Goal: Information Seeking & Learning: Learn about a topic

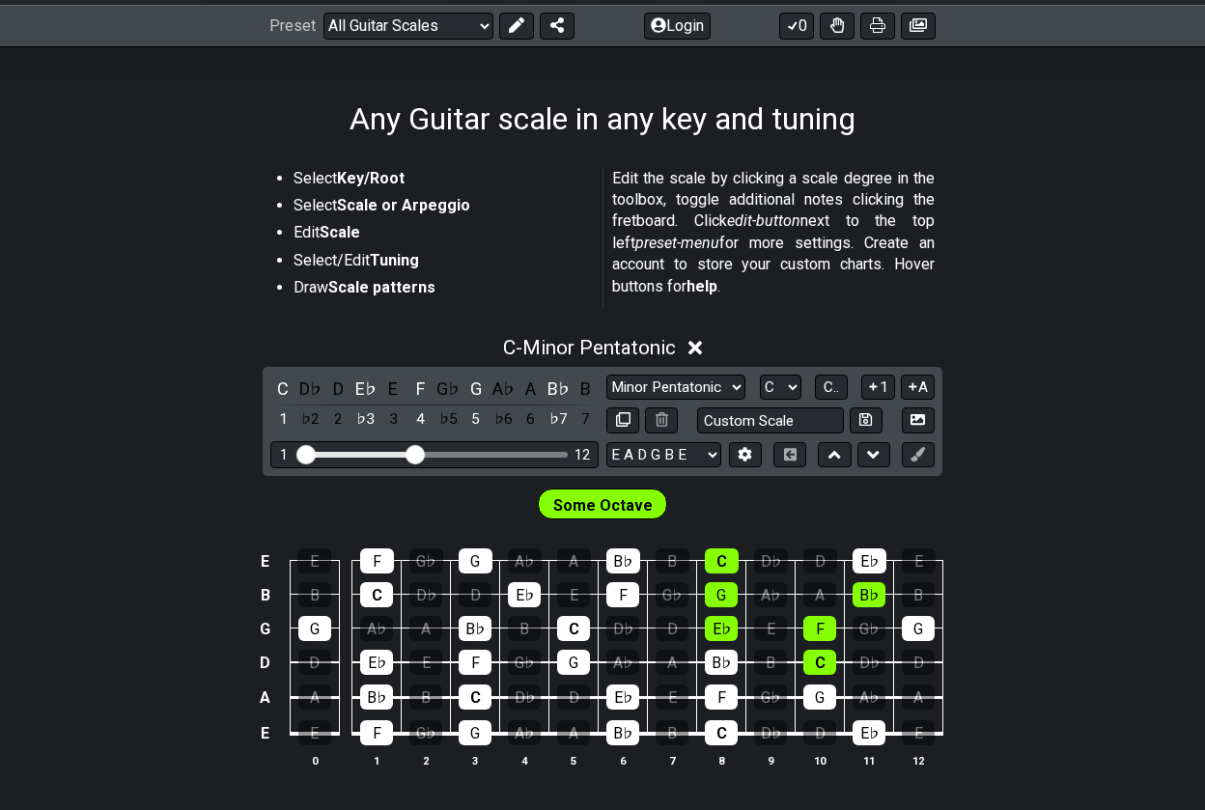
scroll to position [273, 0]
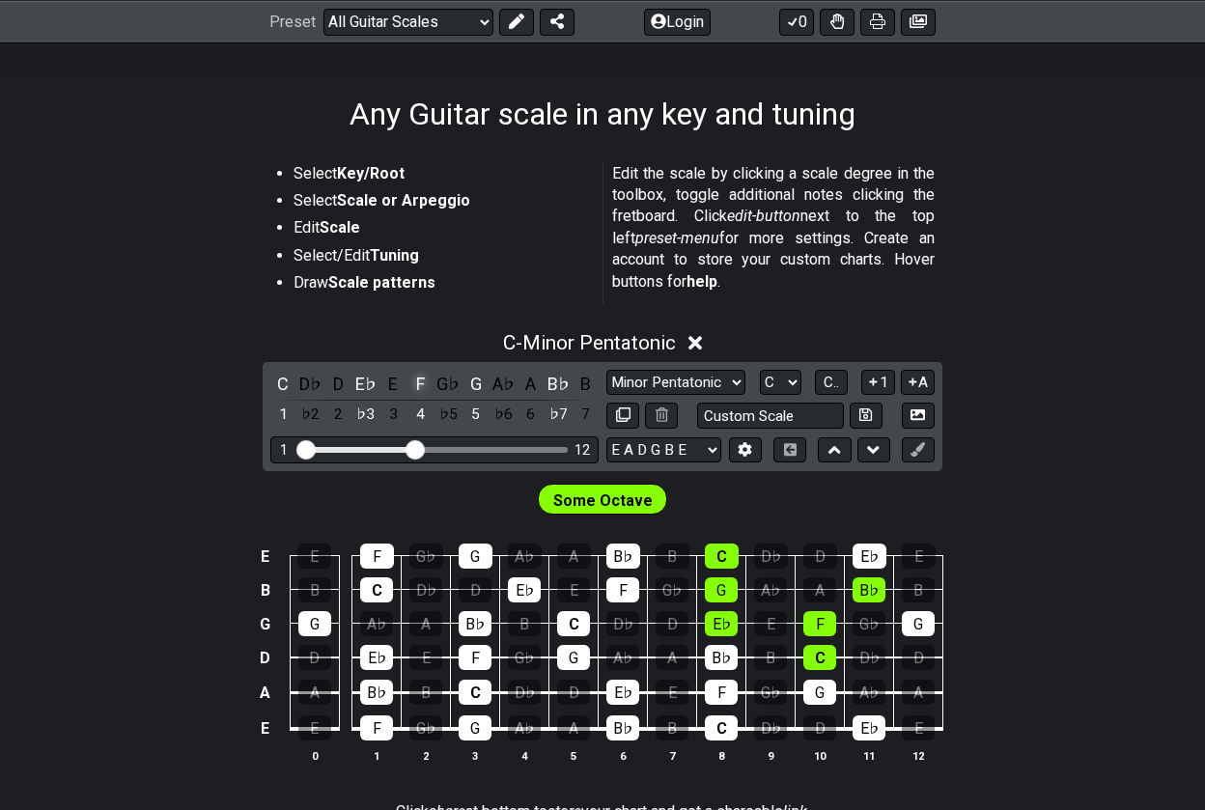
click at [419, 379] on div "F" at bounding box center [420, 384] width 25 height 26
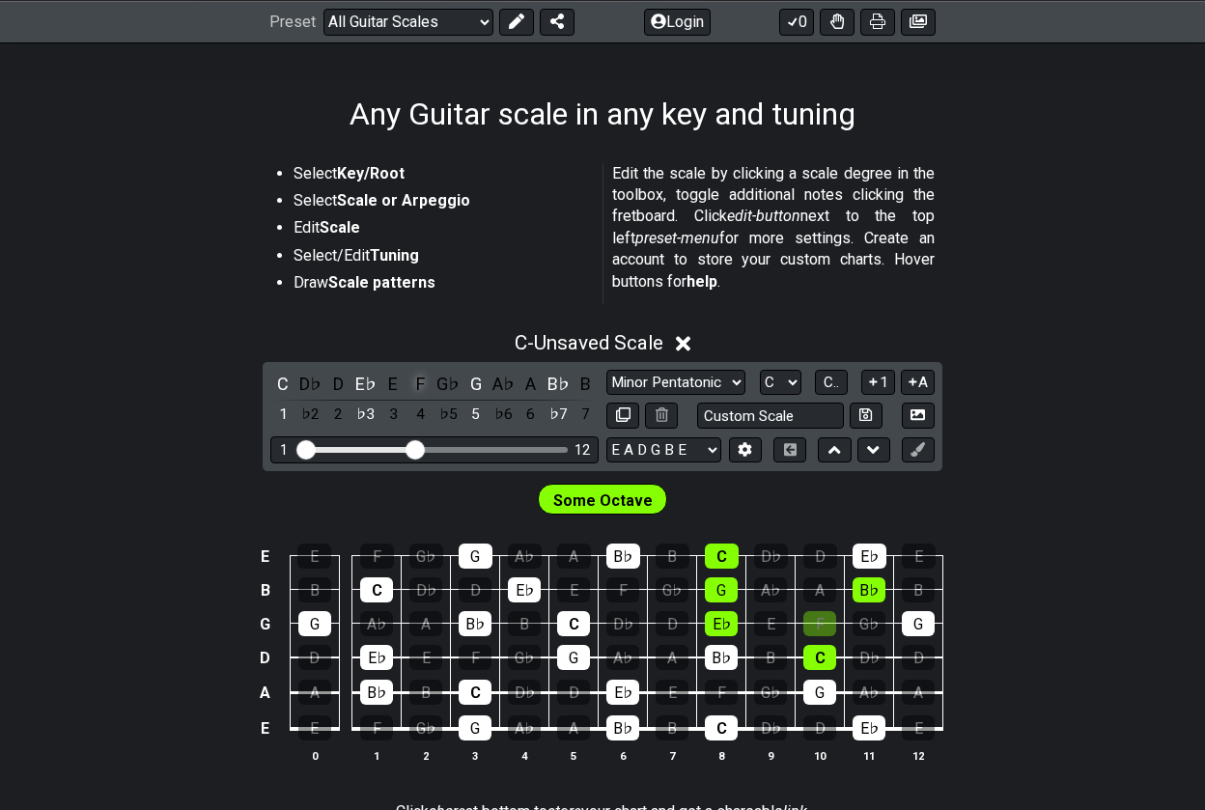
click at [419, 380] on div "F" at bounding box center [420, 384] width 25 height 26
click at [366, 383] on div "E♭" at bounding box center [365, 384] width 25 height 26
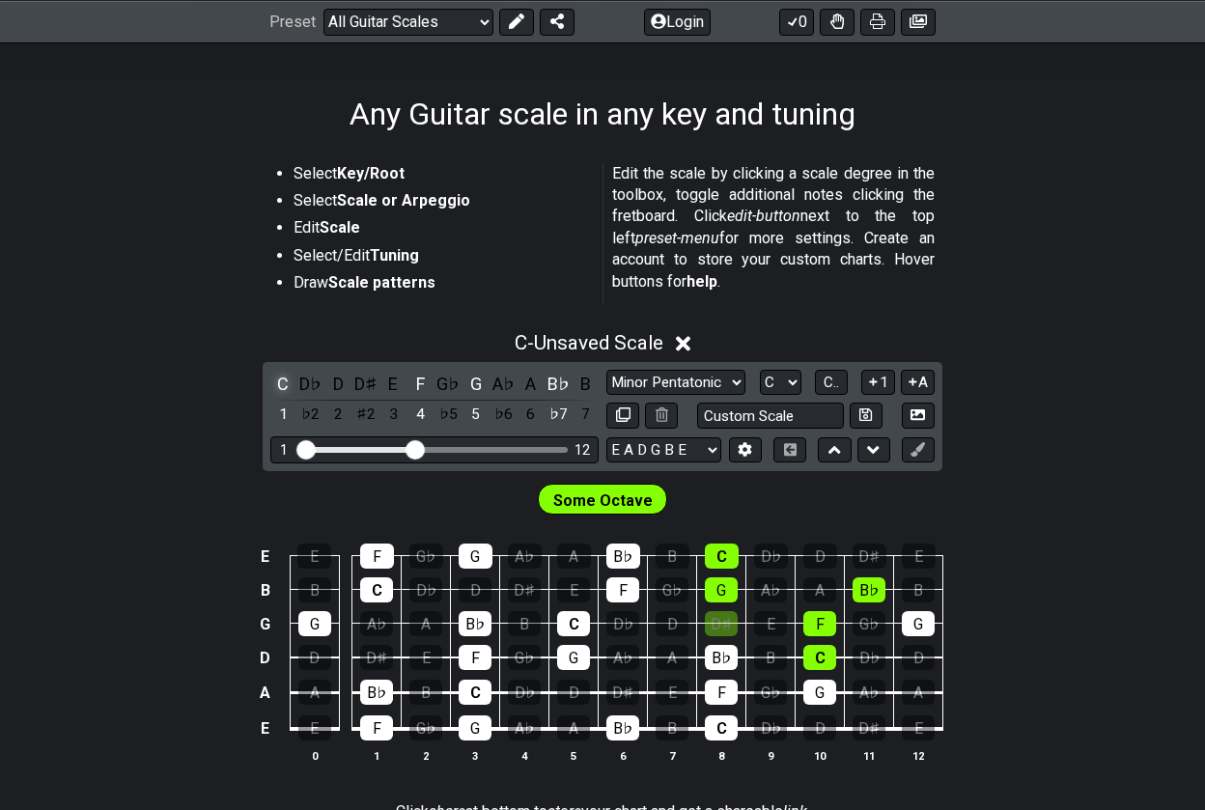
click at [280, 381] on div "C" at bounding box center [282, 384] width 25 height 26
click at [477, 381] on div "G" at bounding box center [476, 384] width 25 height 26
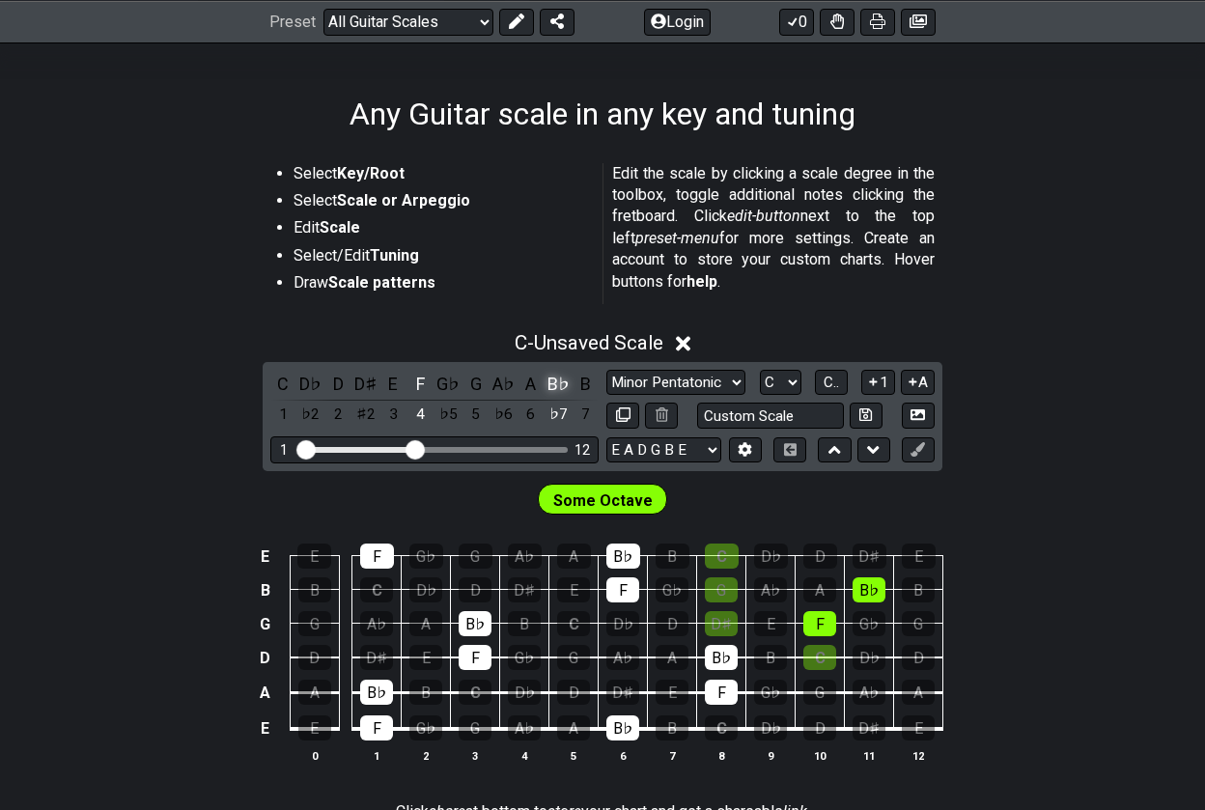
click at [554, 380] on div "B♭" at bounding box center [558, 384] width 25 height 26
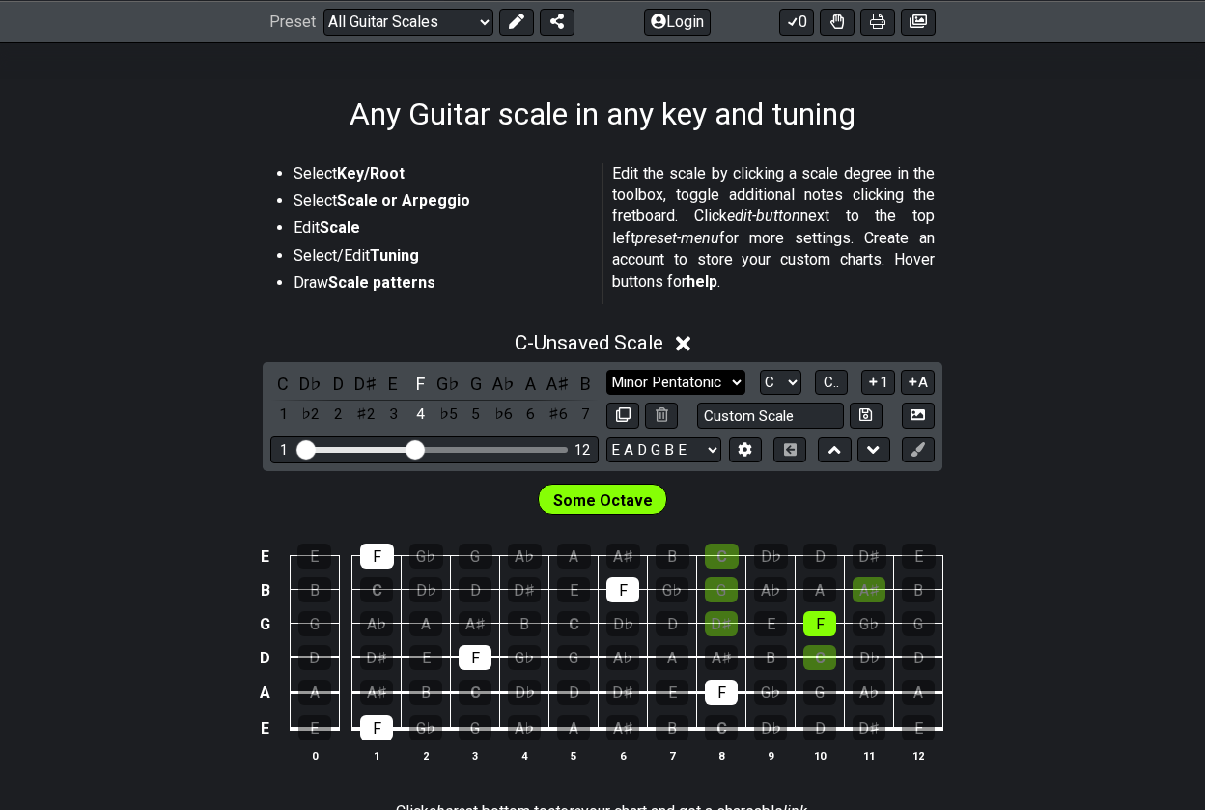
select select "Root"
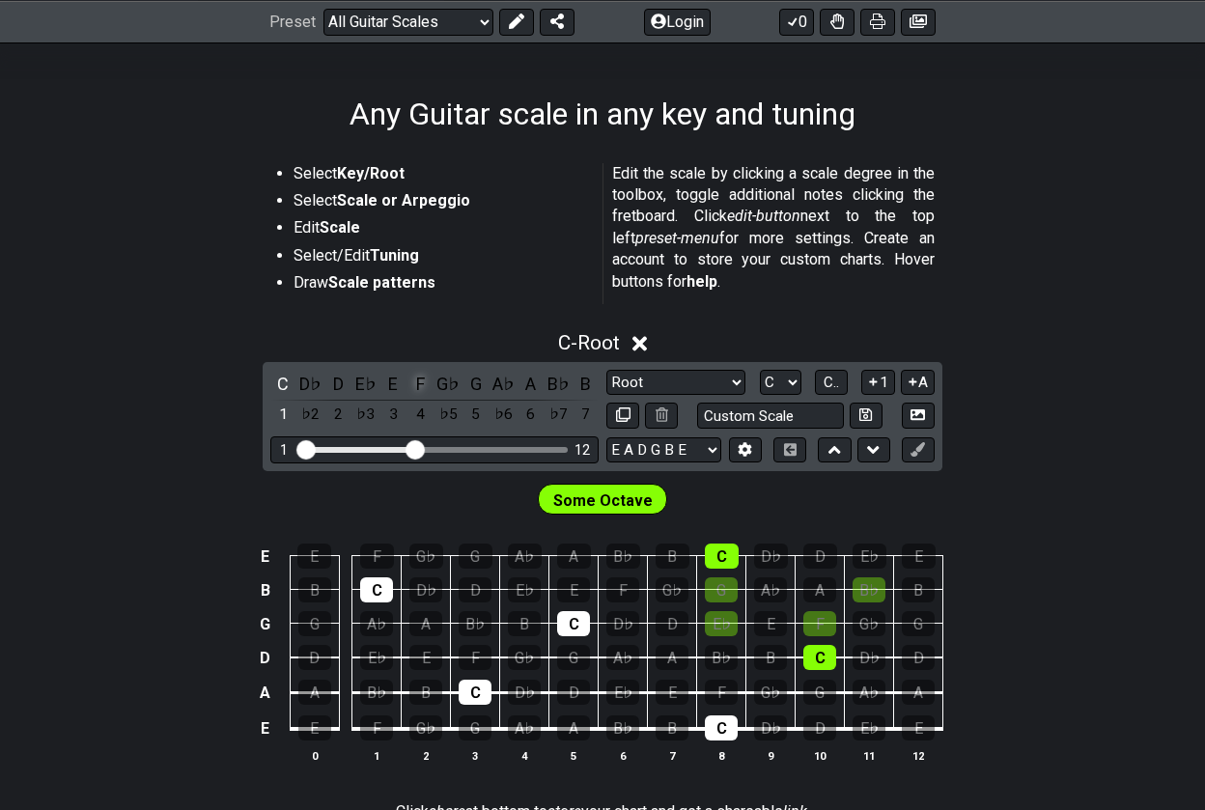
click at [416, 380] on div "F" at bounding box center [420, 384] width 25 height 26
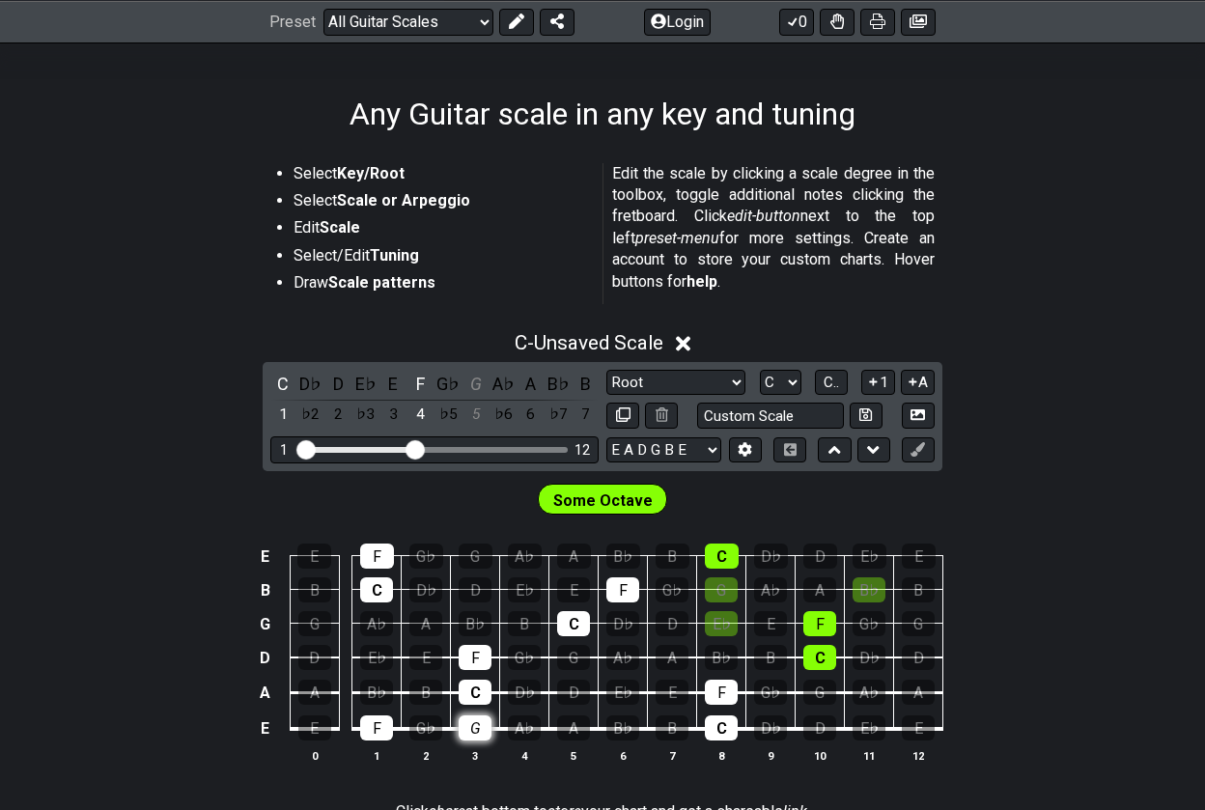
click at [478, 723] on div "G" at bounding box center [475, 728] width 33 height 25
click at [576, 722] on div "A" at bounding box center [573, 728] width 33 height 25
click at [621, 722] on div "B♭" at bounding box center [622, 728] width 33 height 25
click at [819, 723] on div "D" at bounding box center [819, 728] width 33 height 25
click at [916, 721] on div "E" at bounding box center [918, 728] width 33 height 25
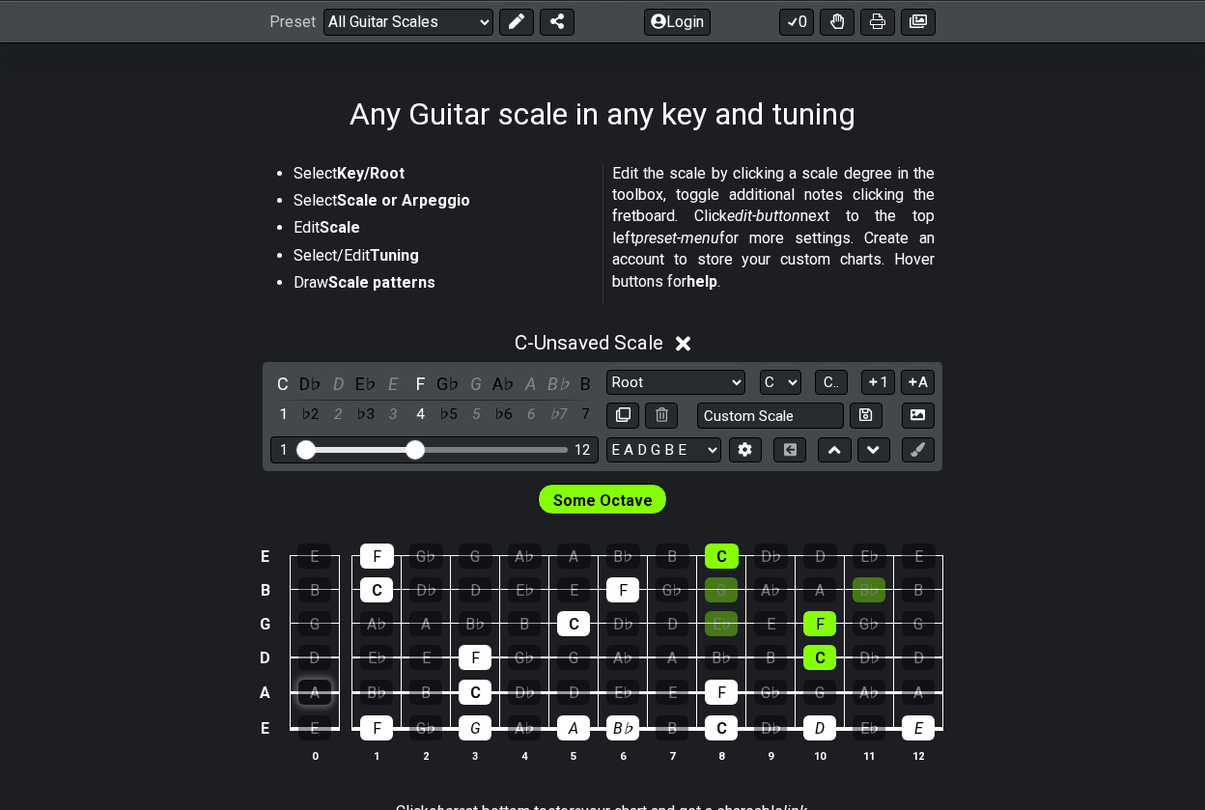
click at [318, 695] on div "A" at bounding box center [314, 692] width 33 height 25
click at [377, 689] on div "B♭" at bounding box center [376, 692] width 33 height 25
click at [576, 687] on div "D" at bounding box center [573, 692] width 33 height 25
click at [668, 693] on div "E" at bounding box center [672, 692] width 33 height 25
click at [825, 689] on div "G" at bounding box center [819, 692] width 33 height 25
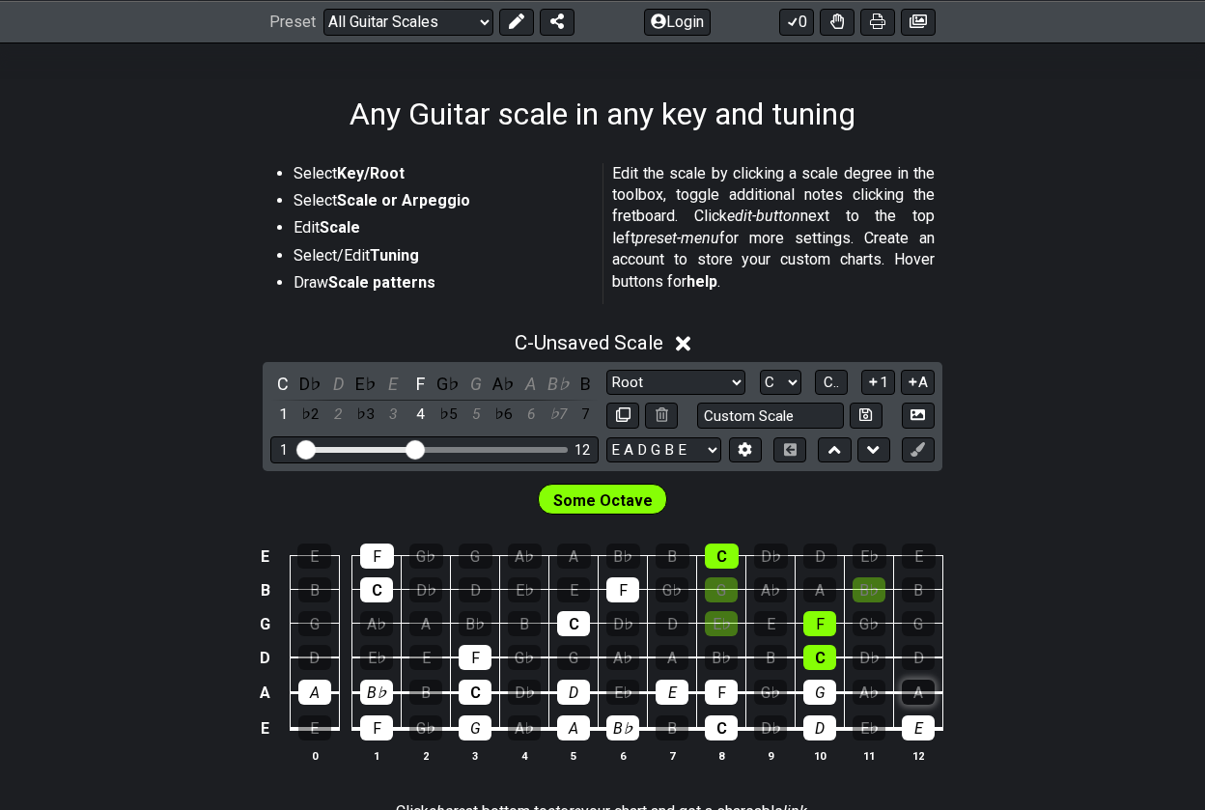
click at [922, 688] on div "A" at bounding box center [918, 692] width 33 height 25
click at [311, 651] on div "D" at bounding box center [314, 657] width 33 height 25
click at [422, 656] on div "E" at bounding box center [425, 657] width 33 height 25
click at [577, 651] on div "G" at bounding box center [573, 657] width 33 height 25
click at [672, 656] on div "A" at bounding box center [672, 657] width 33 height 25
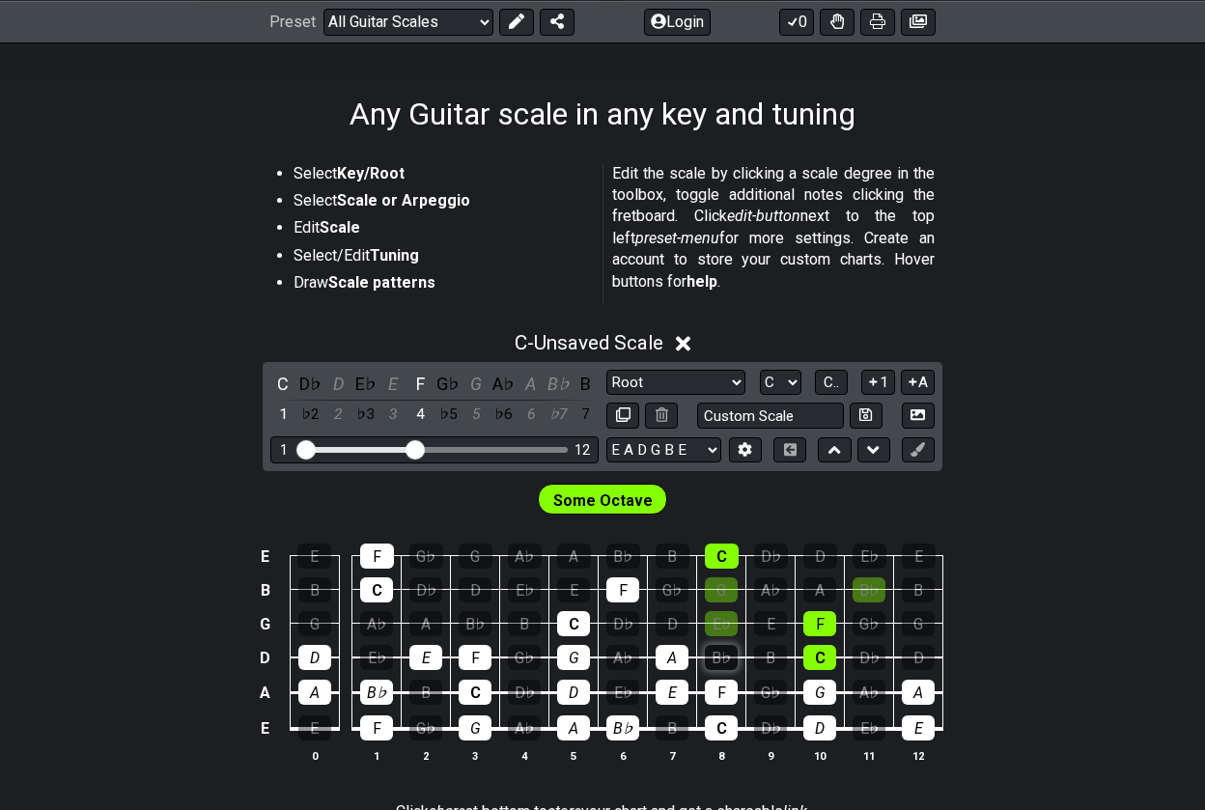
click at [720, 660] on div "B♭" at bounding box center [721, 657] width 33 height 25
click at [921, 651] on div "D" at bounding box center [918, 657] width 33 height 25
click at [921, 621] on div "G" at bounding box center [918, 623] width 33 height 25
click at [767, 620] on div "E" at bounding box center [770, 623] width 33 height 25
click at [672, 621] on div "D" at bounding box center [672, 623] width 33 height 25
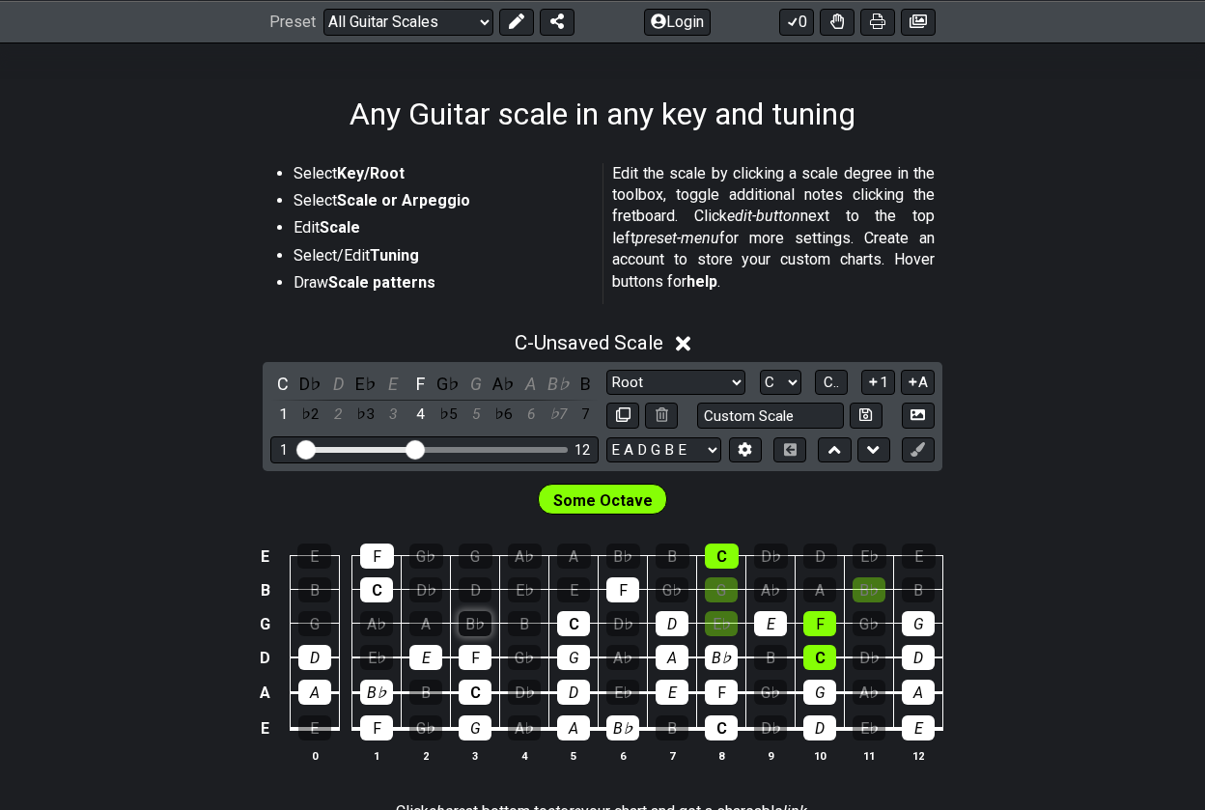
click at [484, 616] on div "B♭" at bounding box center [475, 623] width 33 height 25
click at [423, 623] on div "A" at bounding box center [425, 623] width 33 height 25
click at [318, 615] on div "G" at bounding box center [314, 623] width 33 height 25
click at [486, 585] on div "D" at bounding box center [475, 589] width 33 height 25
click at [569, 585] on div "E" at bounding box center [573, 589] width 33 height 25
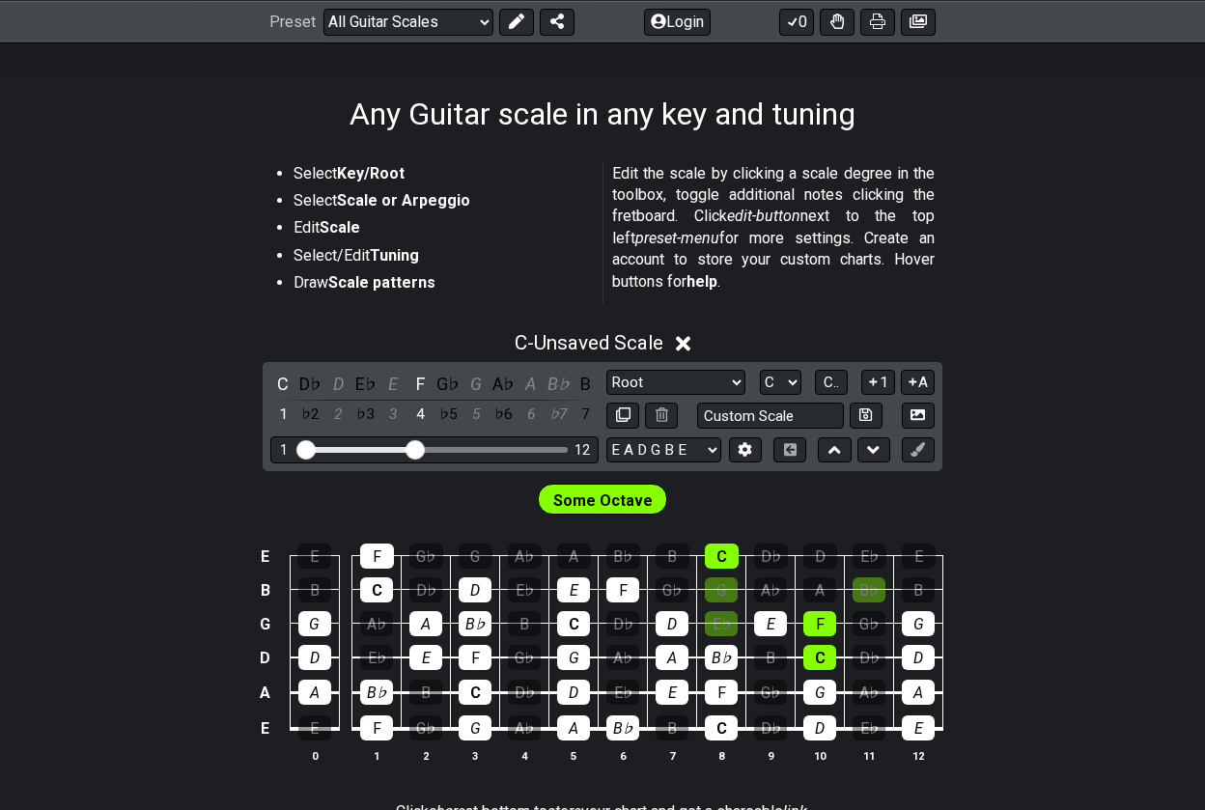
click at [719, 573] on td "G" at bounding box center [721, 573] width 49 height 34
click at [720, 591] on div "G" at bounding box center [721, 589] width 33 height 25
click at [818, 589] on div "A" at bounding box center [819, 589] width 33 height 25
click at [868, 590] on div "B♭" at bounding box center [869, 589] width 33 height 25
click at [310, 554] on div "E" at bounding box center [314, 556] width 34 height 25
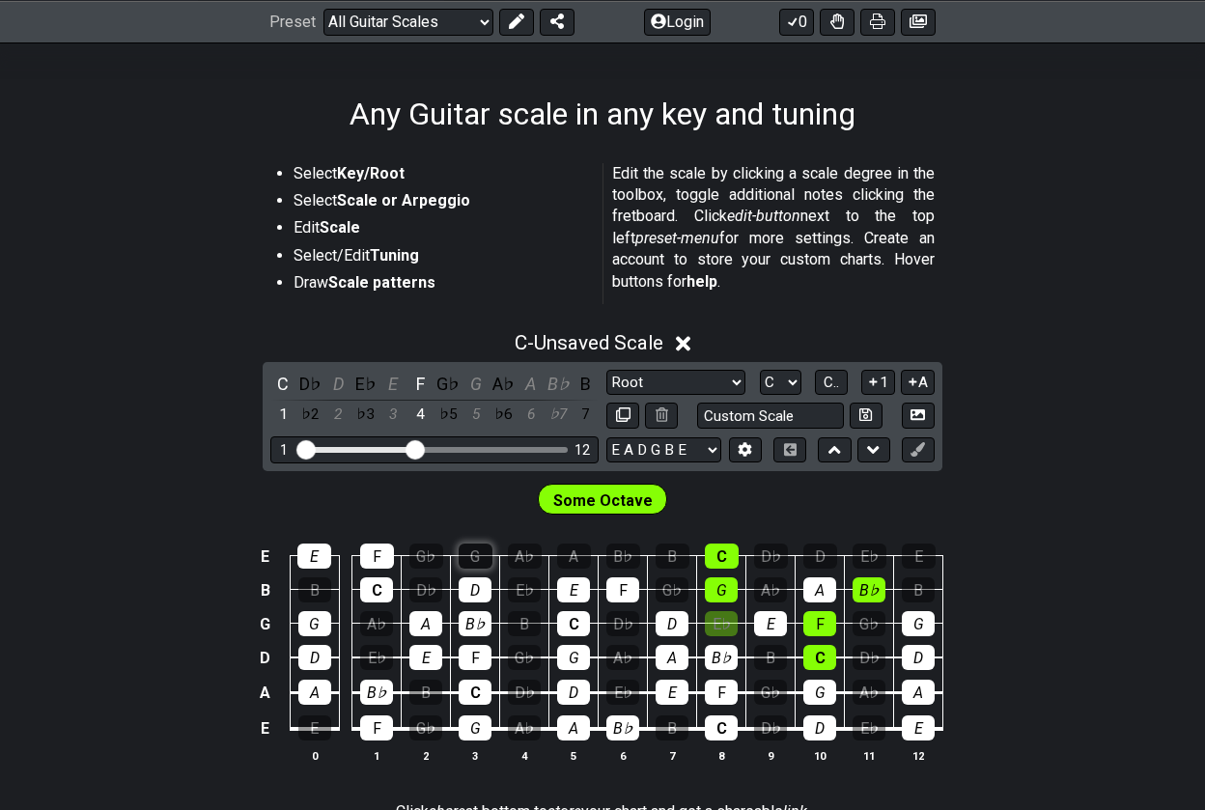
click at [469, 555] on div "G" at bounding box center [476, 556] width 34 height 25
click at [571, 548] on div "A" at bounding box center [574, 556] width 34 height 25
click at [623, 552] on div "B♭" at bounding box center [623, 556] width 34 height 25
click at [816, 545] on div "D" at bounding box center [820, 556] width 34 height 25
click at [926, 550] on div "E" at bounding box center [919, 556] width 34 height 25
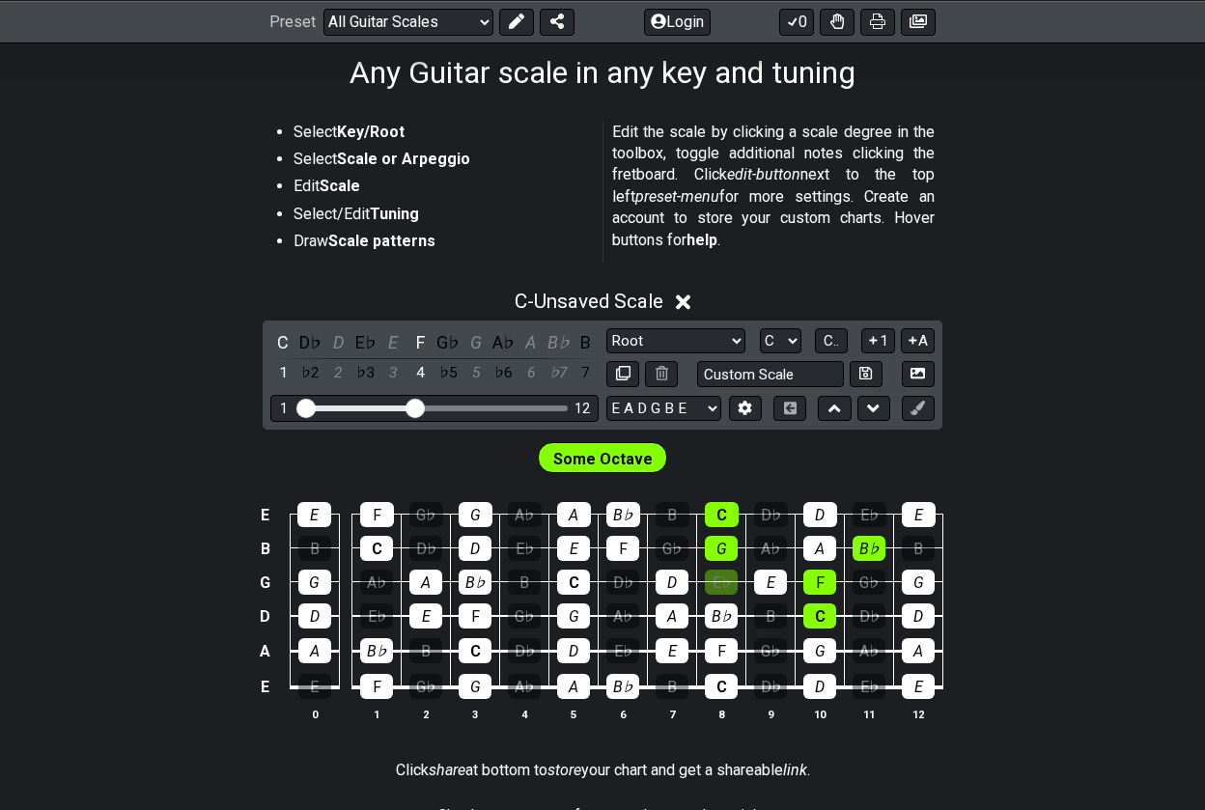
scroll to position [247, 0]
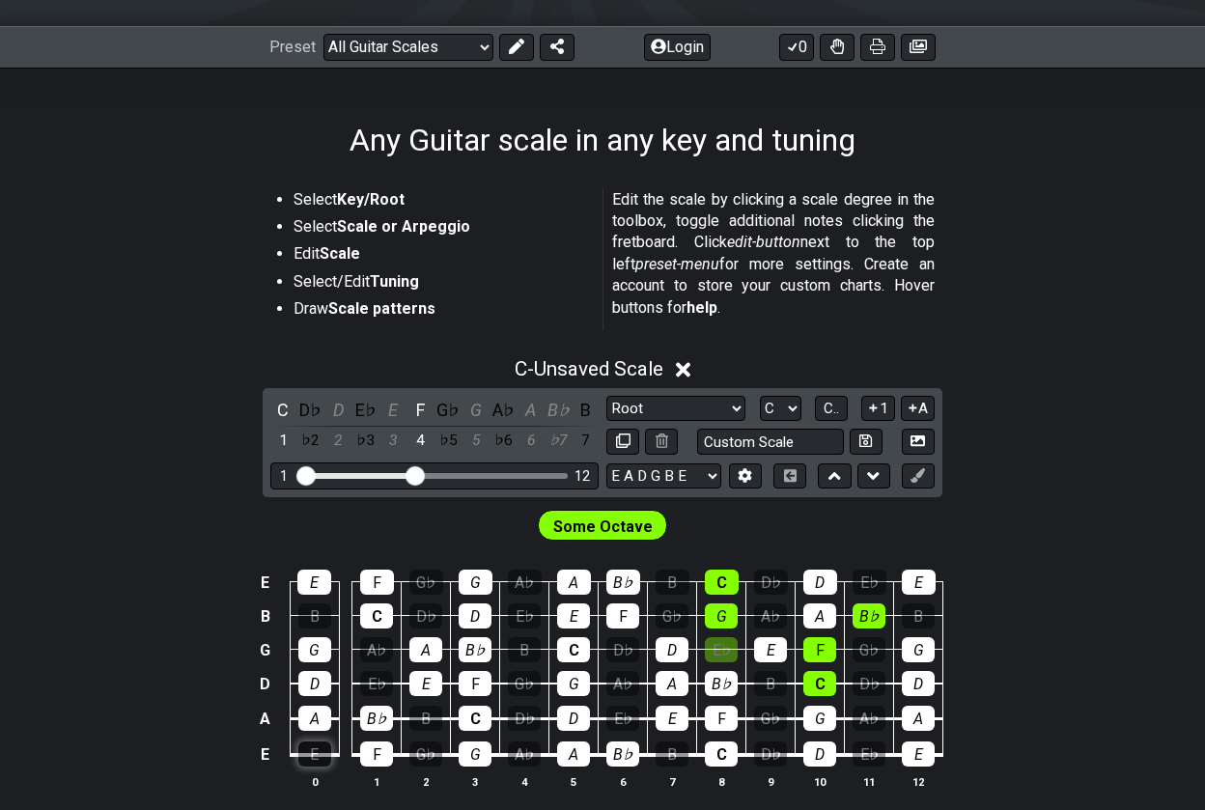
click at [314, 751] on div "E" at bounding box center [314, 754] width 33 height 25
